Goal: Information Seeking & Learning: Find specific fact

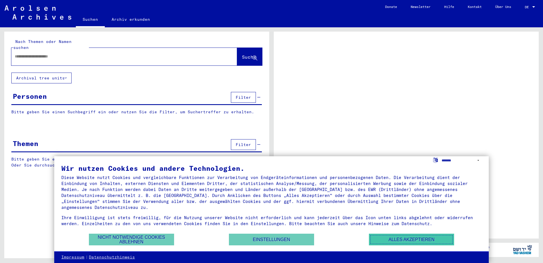
click at [392, 239] on button "Alles akzeptieren" at bounding box center [411, 239] width 85 height 12
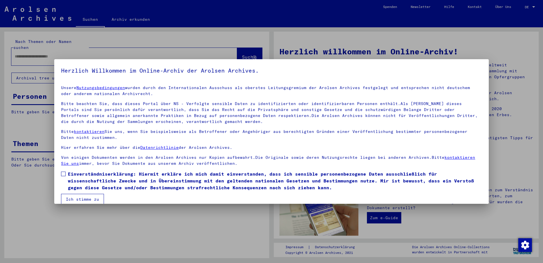
click at [63, 174] on span at bounding box center [63, 173] width 5 height 5
click at [83, 198] on button "Ich stimme zu" at bounding box center [82, 198] width 43 height 11
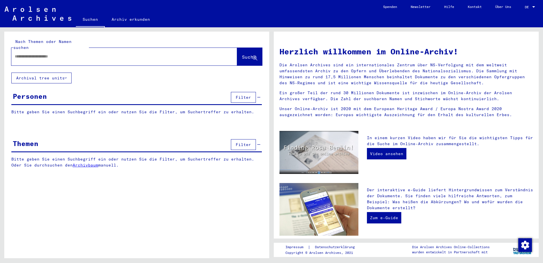
click at [33, 59] on input "text" at bounding box center [117, 56] width 205 height 6
click at [242, 56] on span "Suche" at bounding box center [249, 57] width 14 height 6
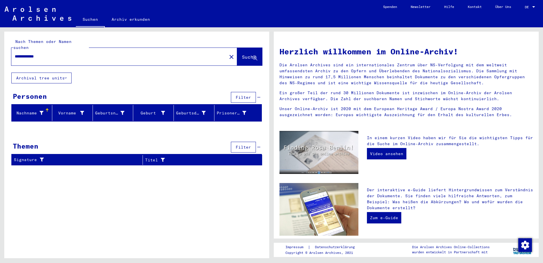
click at [53, 56] on input "**********" at bounding box center [117, 56] width 205 height 6
type input "*"
click at [242, 59] on span "Suche" at bounding box center [249, 57] width 14 height 6
click at [47, 57] on input "**********" at bounding box center [117, 56] width 205 height 6
type input "*"
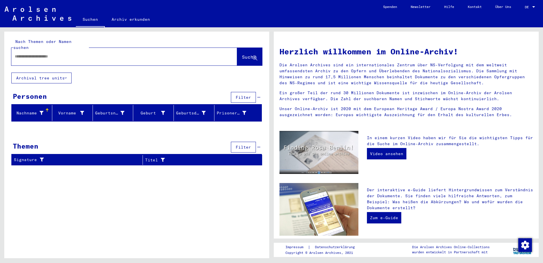
click at [45, 57] on input "text" at bounding box center [117, 56] width 205 height 6
type input "*****"
click at [242, 58] on span "Suche" at bounding box center [249, 57] width 14 height 6
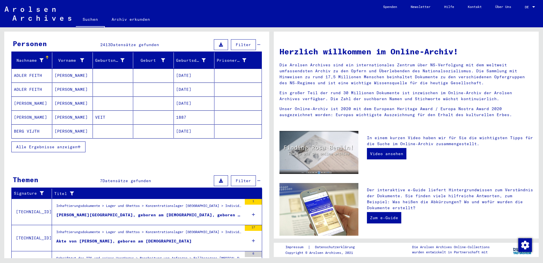
scroll to position [52, 0]
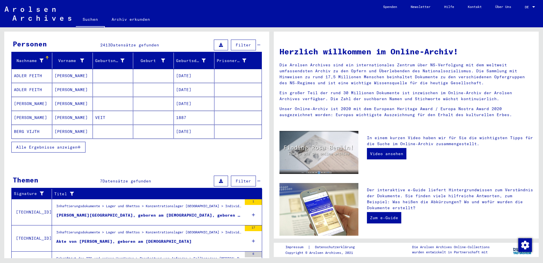
click at [55, 145] on button "Alle Ergebnisse anzeigen" at bounding box center [48, 146] width 74 height 11
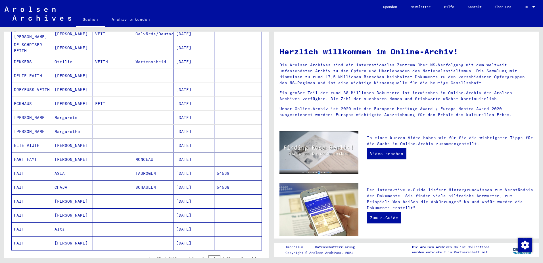
scroll to position [223, 0]
